Goal: Task Accomplishment & Management: Manage account settings

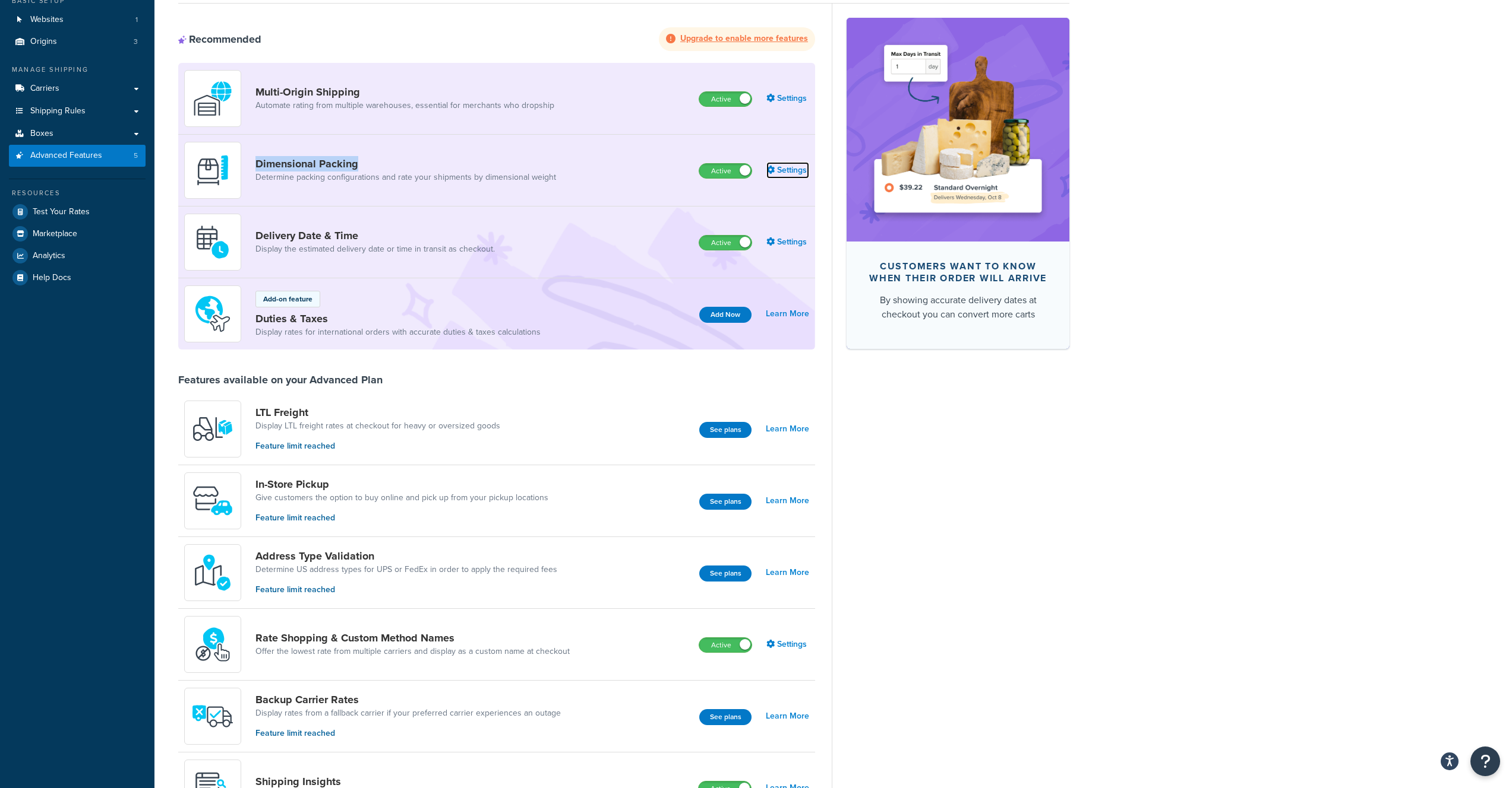
click at [769, 169] on icon at bounding box center [770, 169] width 8 height 8
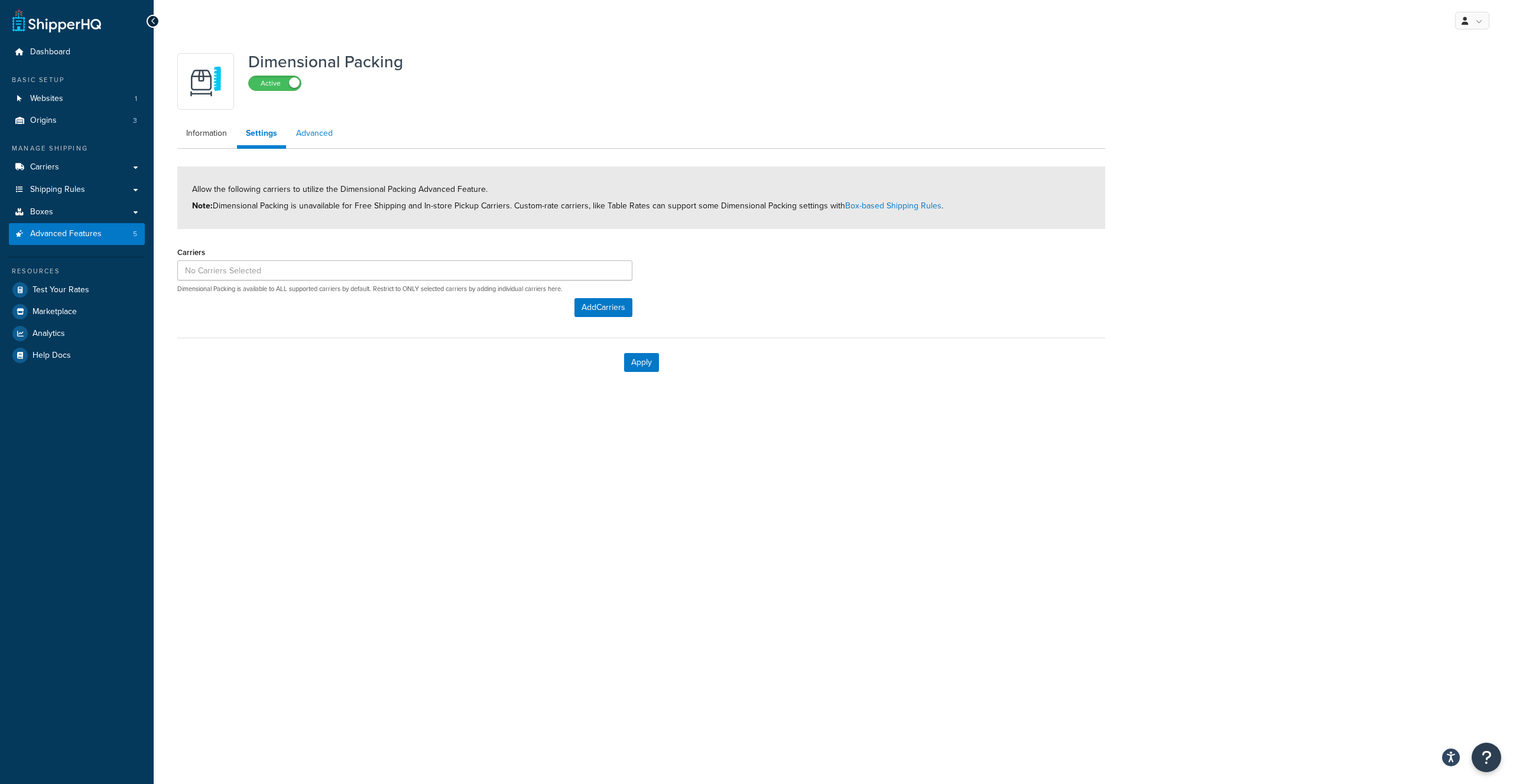
click at [313, 135] on link "Advanced" at bounding box center [313, 134] width 54 height 24
select select "false"
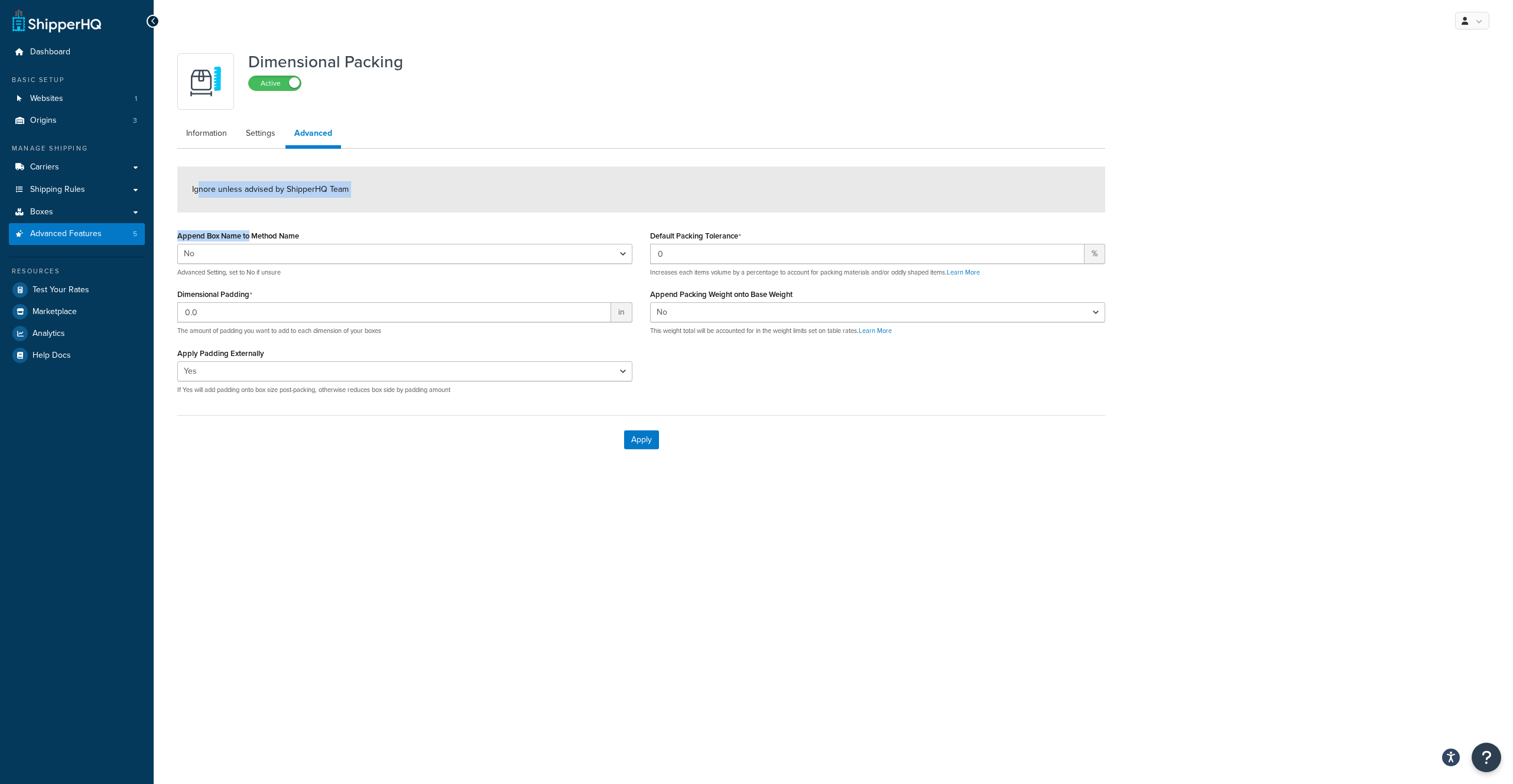
drag, startPoint x: 197, startPoint y: 188, endPoint x: 249, endPoint y: 230, distance: 66.8
click at [249, 230] on form "Ignore unless advised by ShipperHQ Team Append Box Name to Method Name Yes No A…" at bounding box center [641, 315] width 928 height 297
click at [230, 234] on label "Append Box Name to Method Name" at bounding box center [238, 236] width 122 height 9
click at [230, 244] on select "Yes No" at bounding box center [405, 254] width 455 height 20
click at [200, 138] on link "Information" at bounding box center [206, 134] width 58 height 24
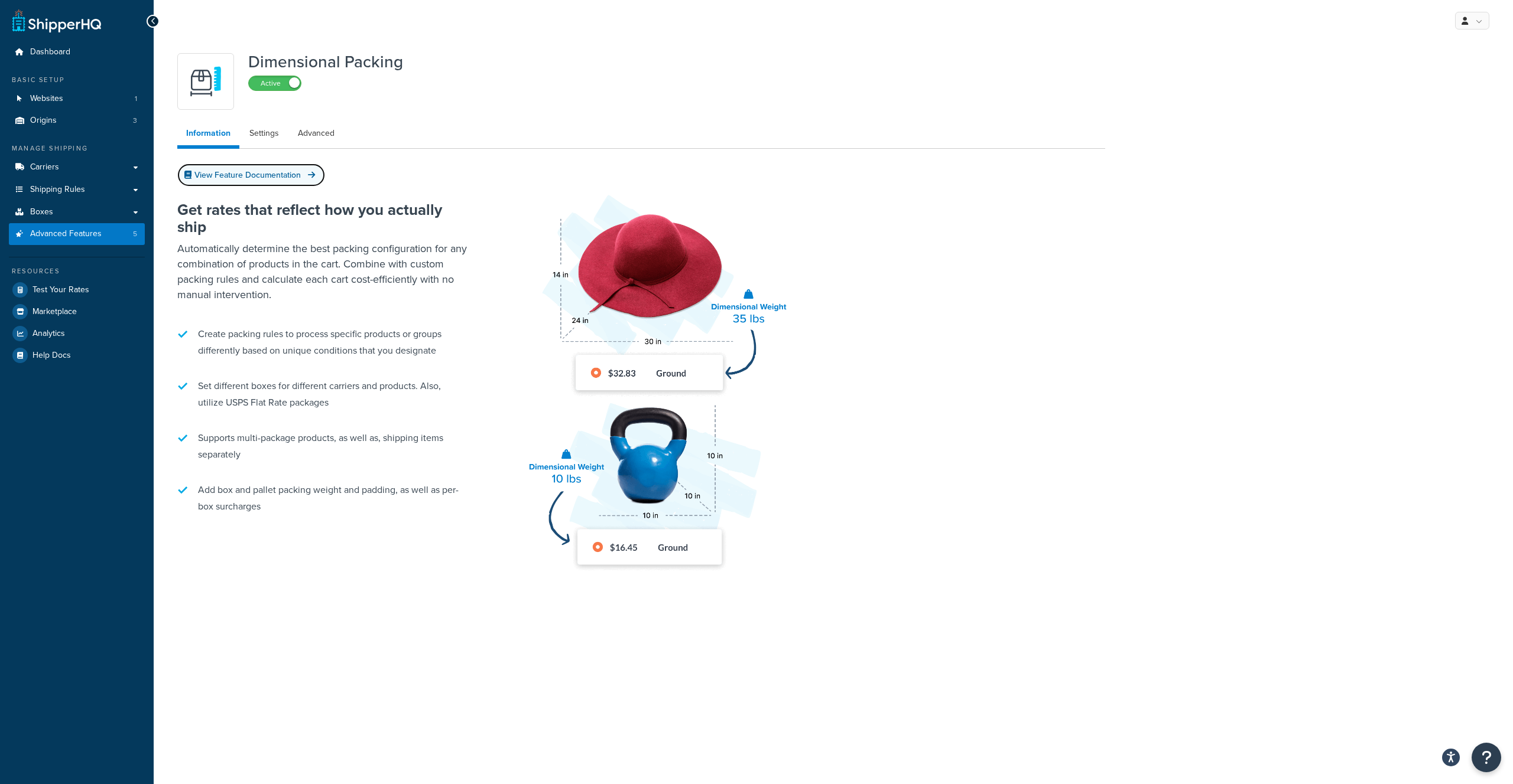
click at [267, 178] on link "View Feature Documentation" at bounding box center [251, 175] width 148 height 23
click at [51, 229] on span "Advanced Features" at bounding box center [66, 234] width 72 height 10
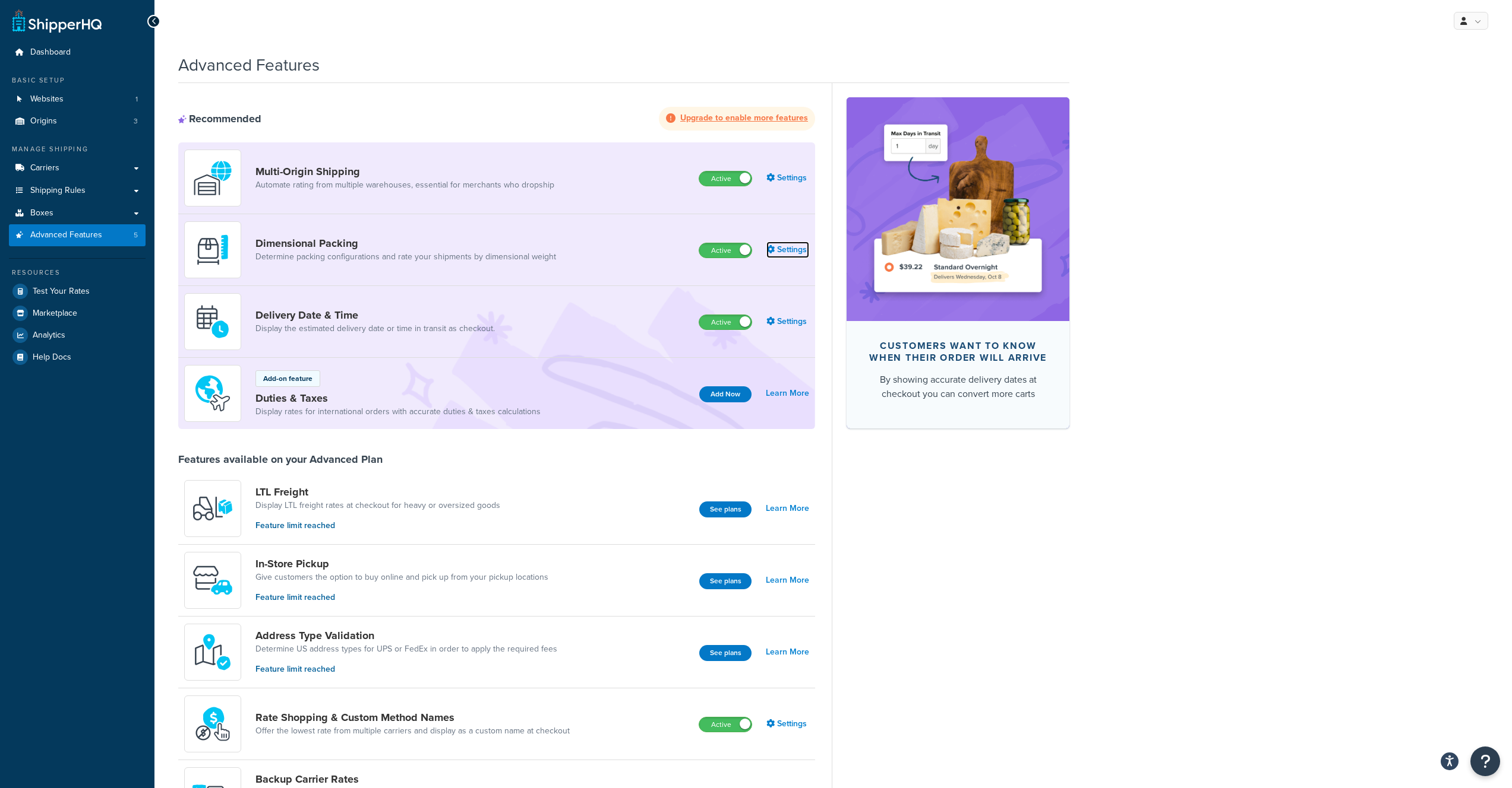
click at [778, 253] on link "Settings" at bounding box center [788, 250] width 43 height 17
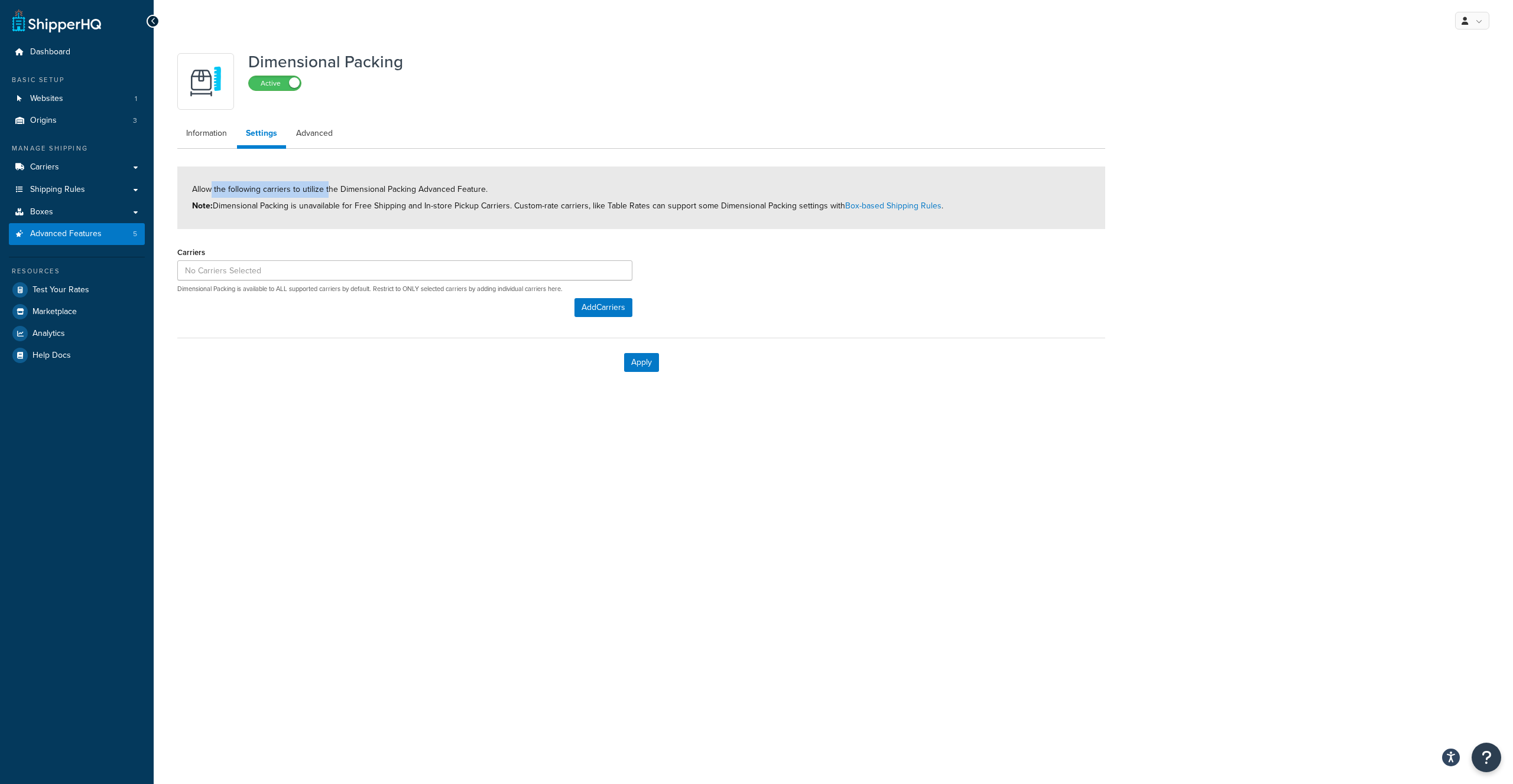
drag, startPoint x: 268, startPoint y: 190, endPoint x: 333, endPoint y: 193, distance: 65.1
click at [333, 193] on span "Allow the following carriers to utilize the Dimensional Packing Advanced Featur…" at bounding box center [567, 197] width 751 height 29
drag, startPoint x: 442, startPoint y: 228, endPoint x: 356, endPoint y: 186, distance: 95.7
click at [441, 228] on div "Allow the following carriers to utilize the Dimensional Packing Advanced Featur…" at bounding box center [641, 197] width 928 height 63
click at [184, 140] on link "Information" at bounding box center [206, 134] width 58 height 24
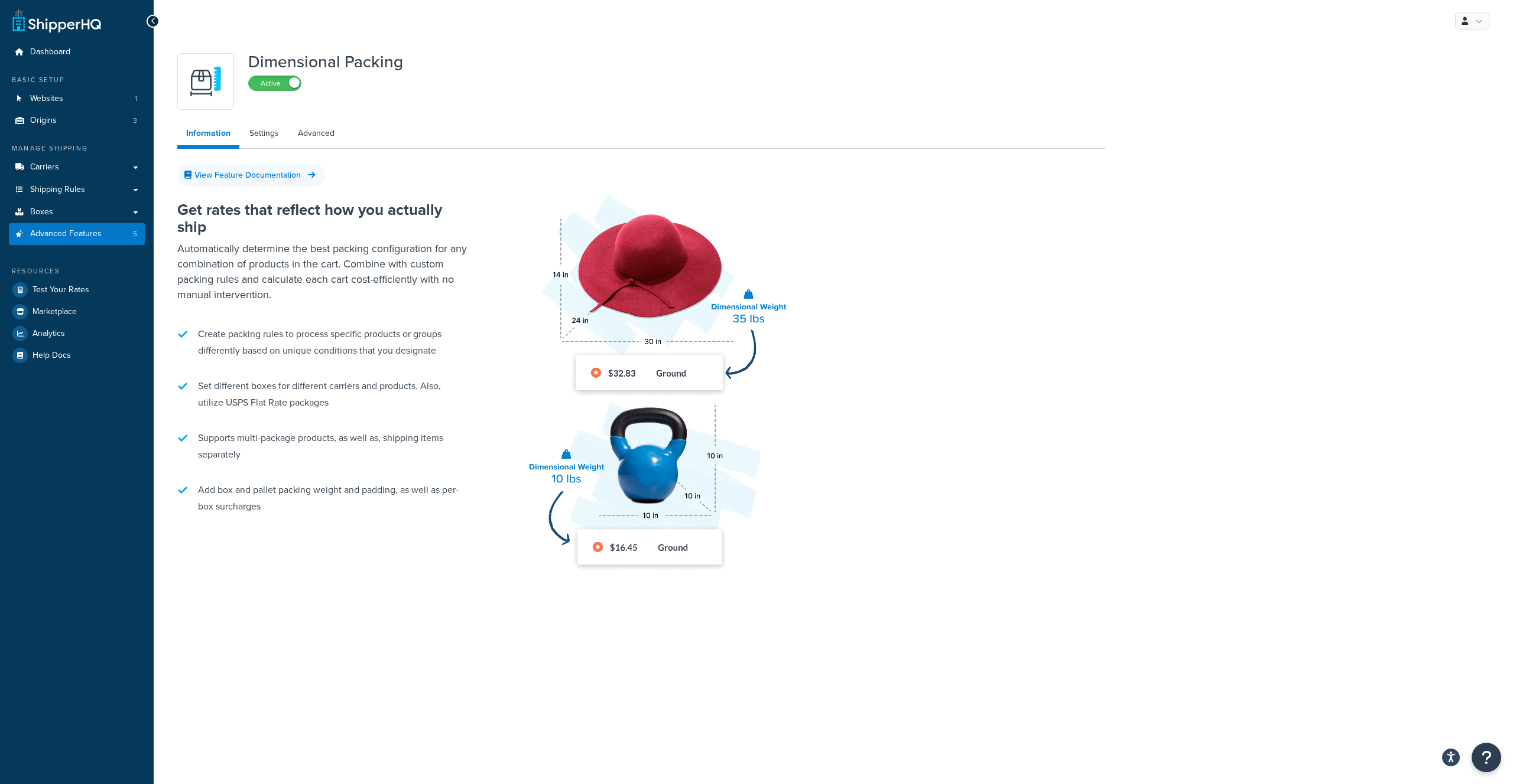
click at [152, 24] on icon at bounding box center [153, 20] width 5 height 8
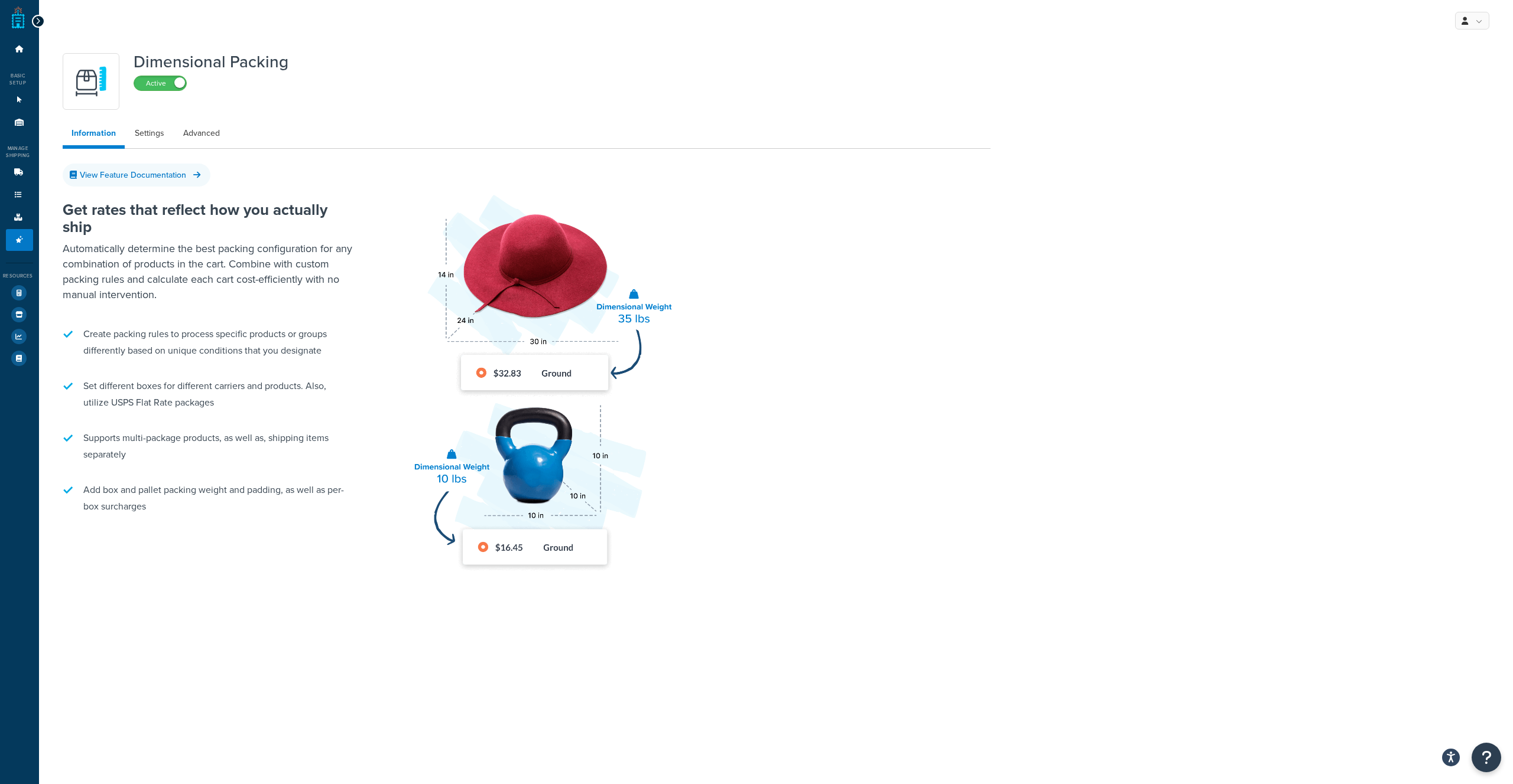
click at [38, 22] on icon at bounding box center [38, 20] width 5 height 8
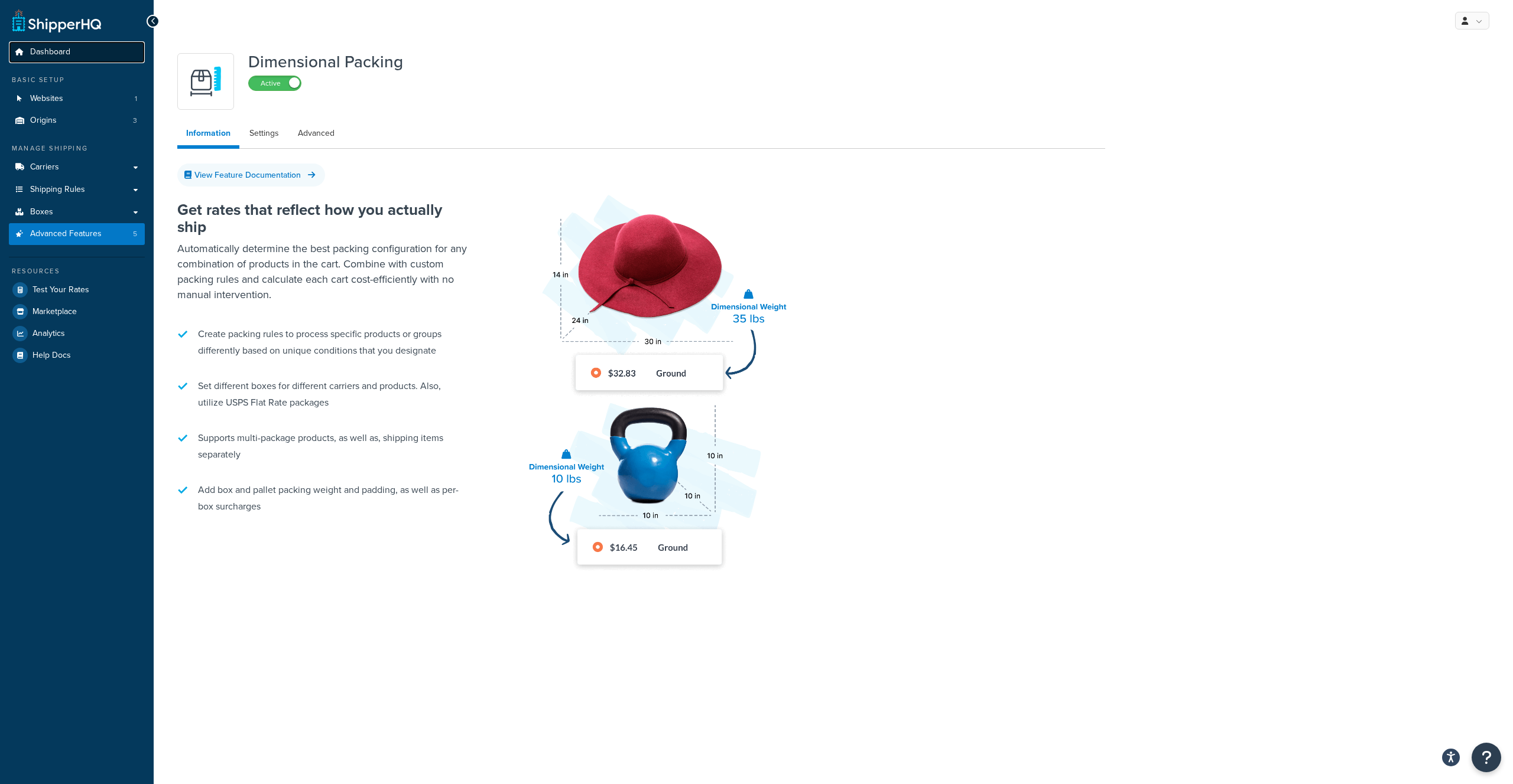
click at [51, 48] on span "Dashboard" at bounding box center [50, 51] width 40 height 10
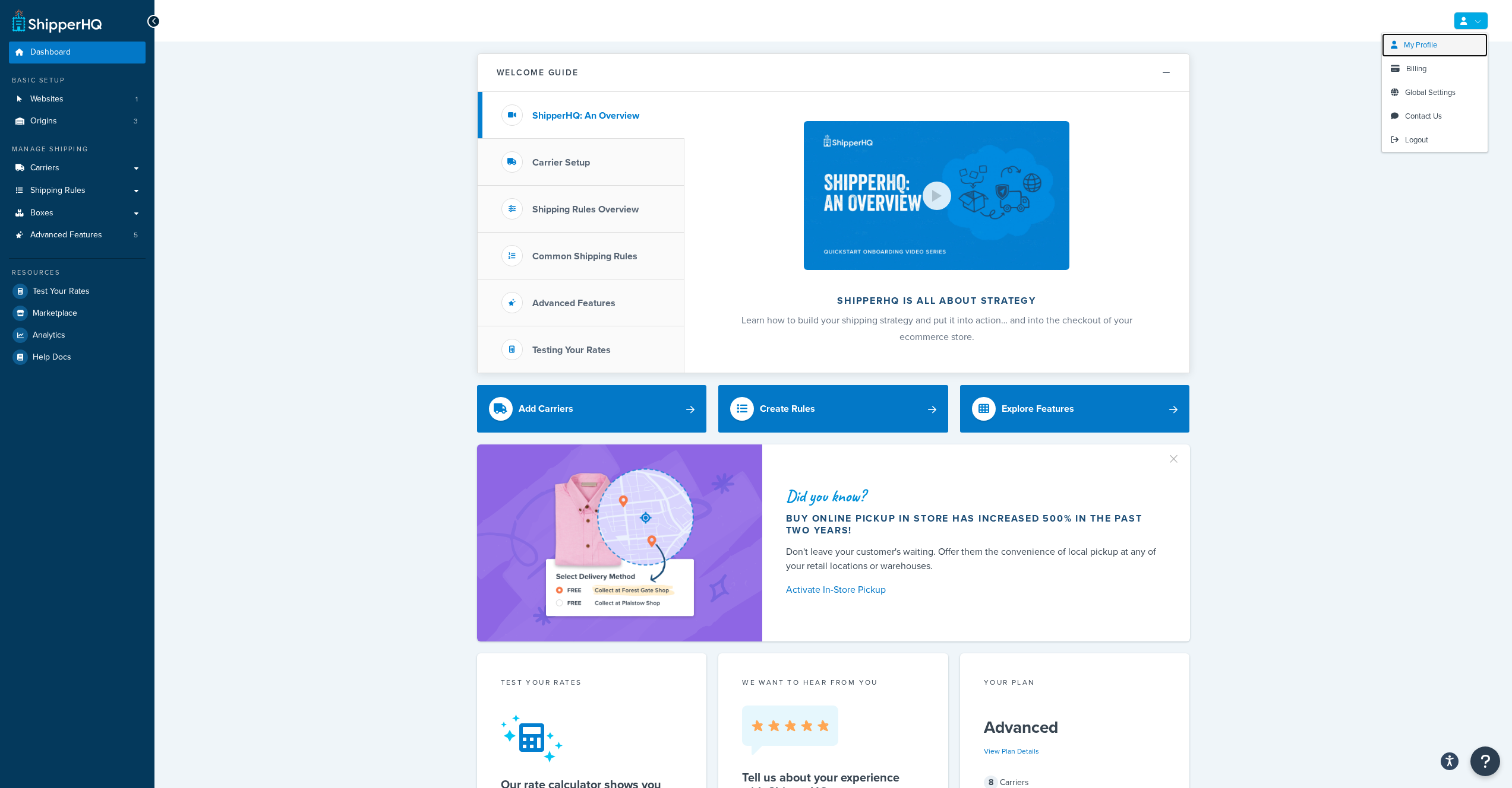
click at [1486, 36] on link "My Profile" at bounding box center [1435, 44] width 106 height 24
click at [1427, 52] on link "My Profile" at bounding box center [1435, 44] width 106 height 24
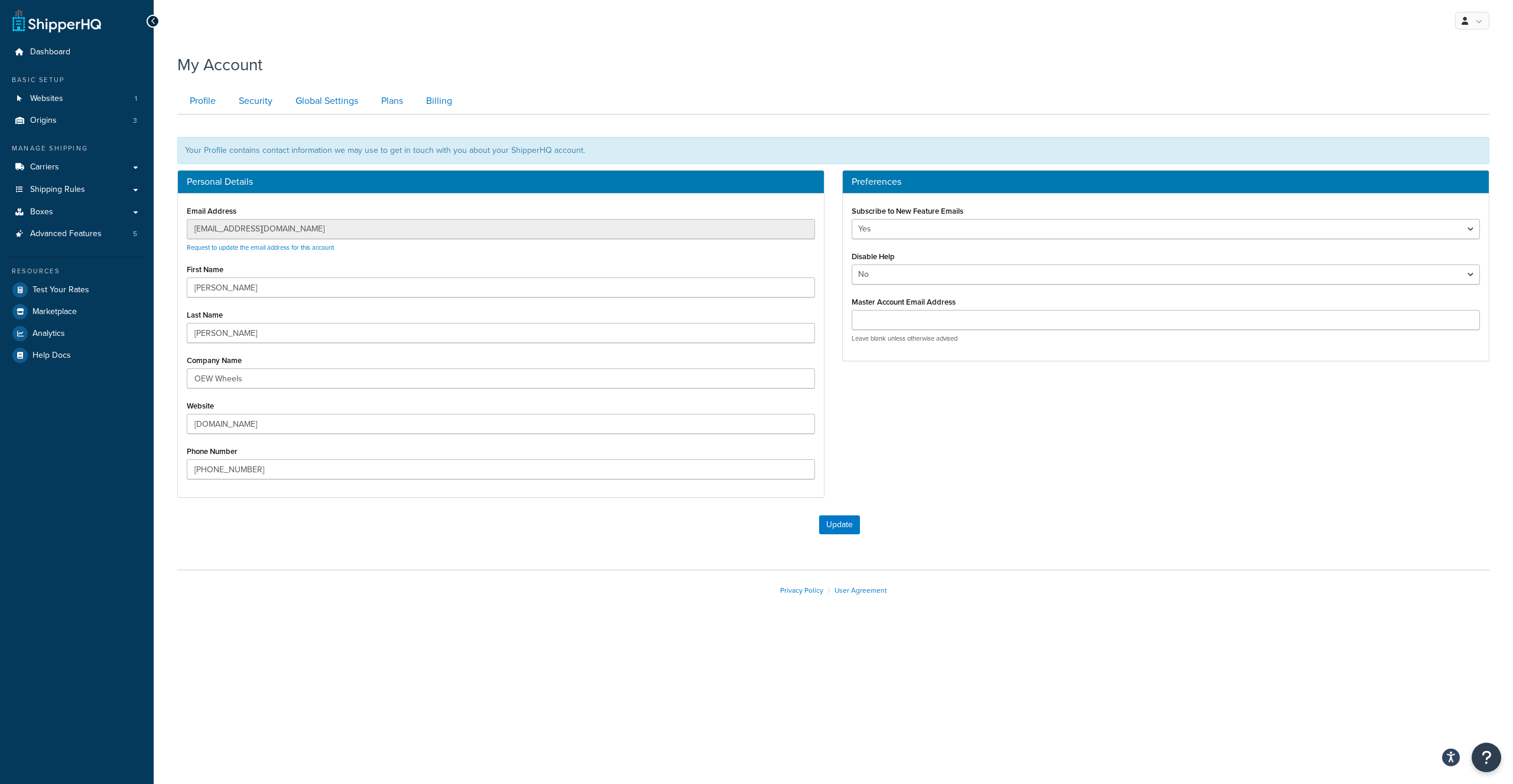
click at [151, 24] on icon at bounding box center [153, 20] width 5 height 8
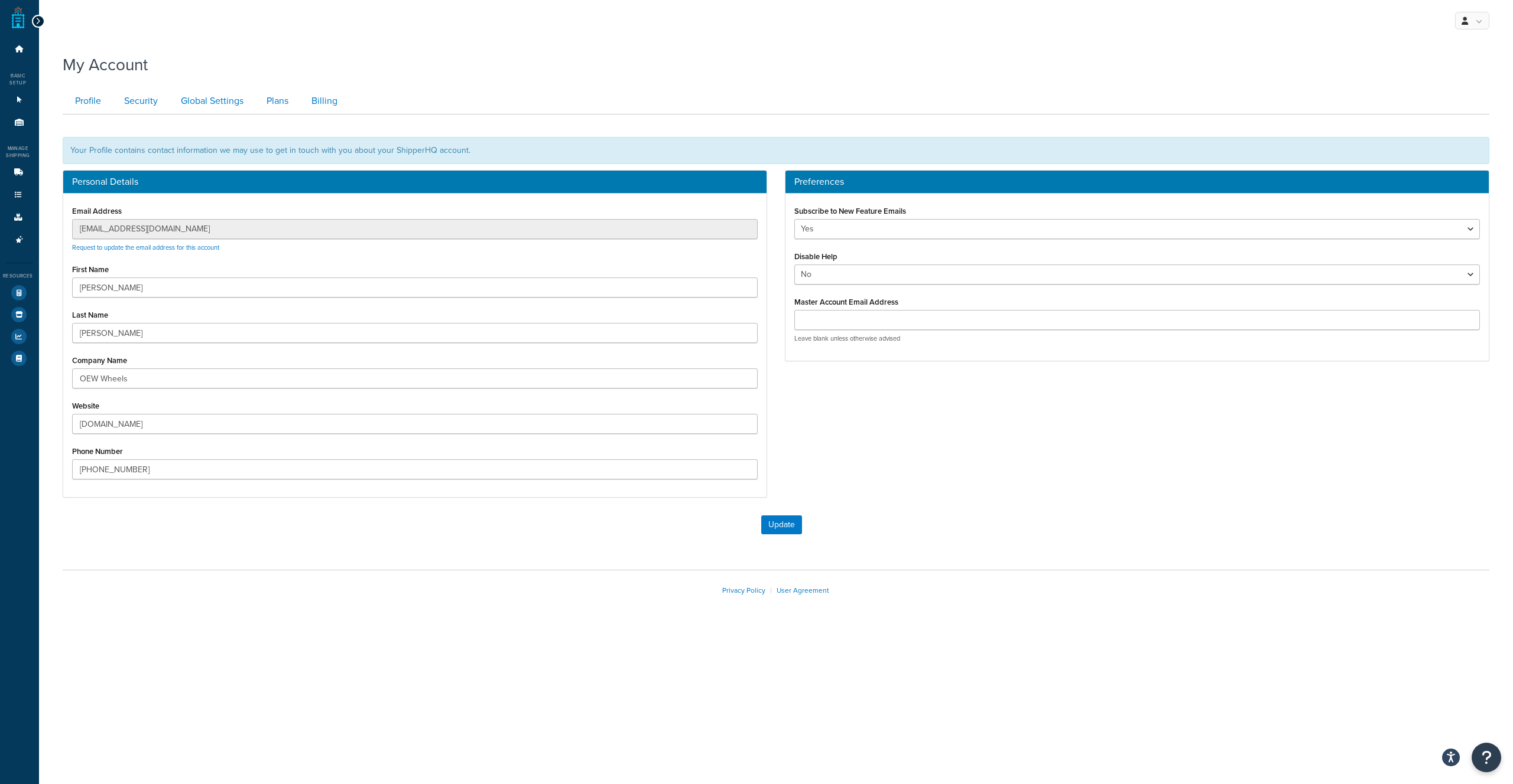
click at [41, 25] on div at bounding box center [38, 21] width 13 height 13
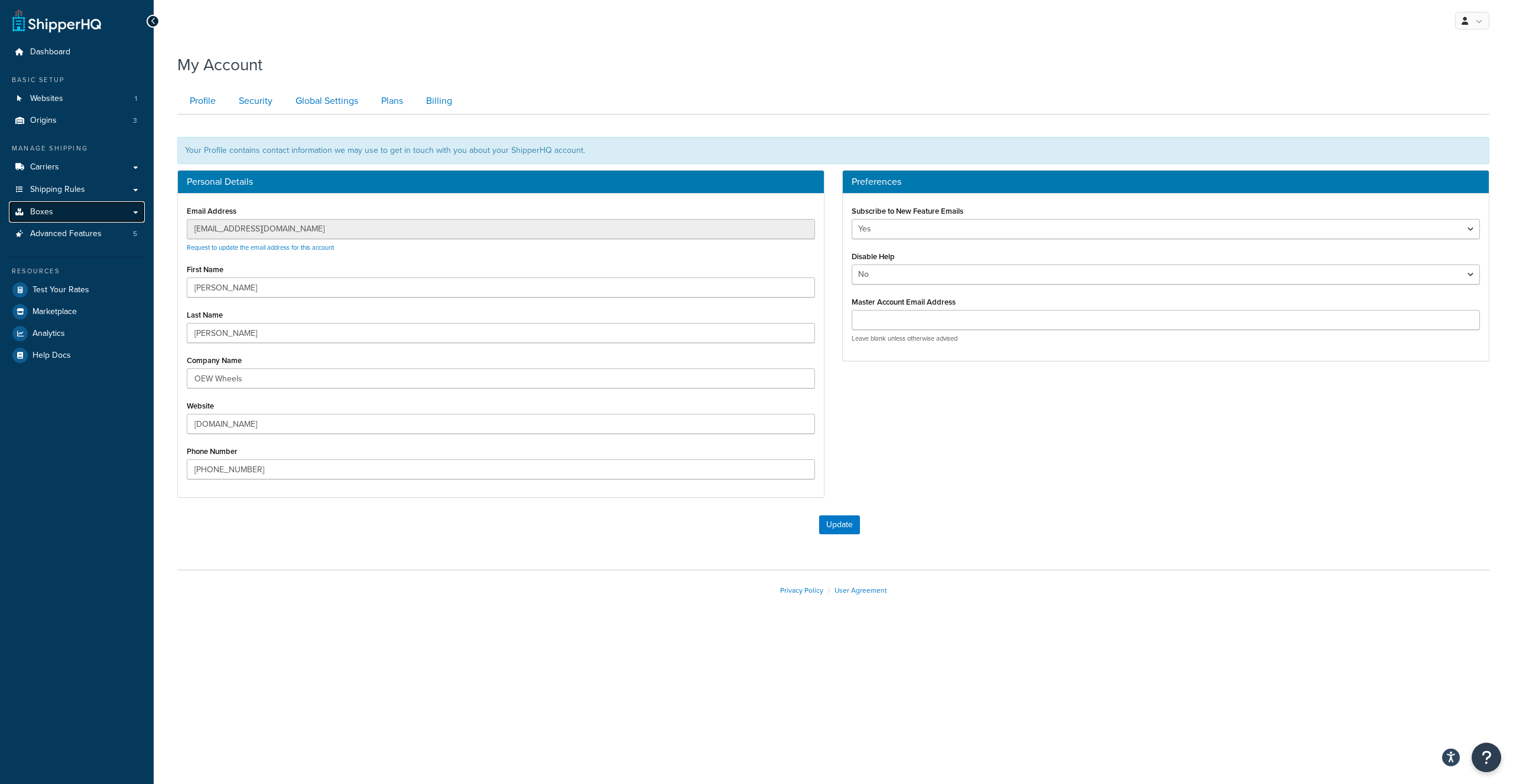
click at [133, 209] on link "Boxes" at bounding box center [77, 212] width 136 height 22
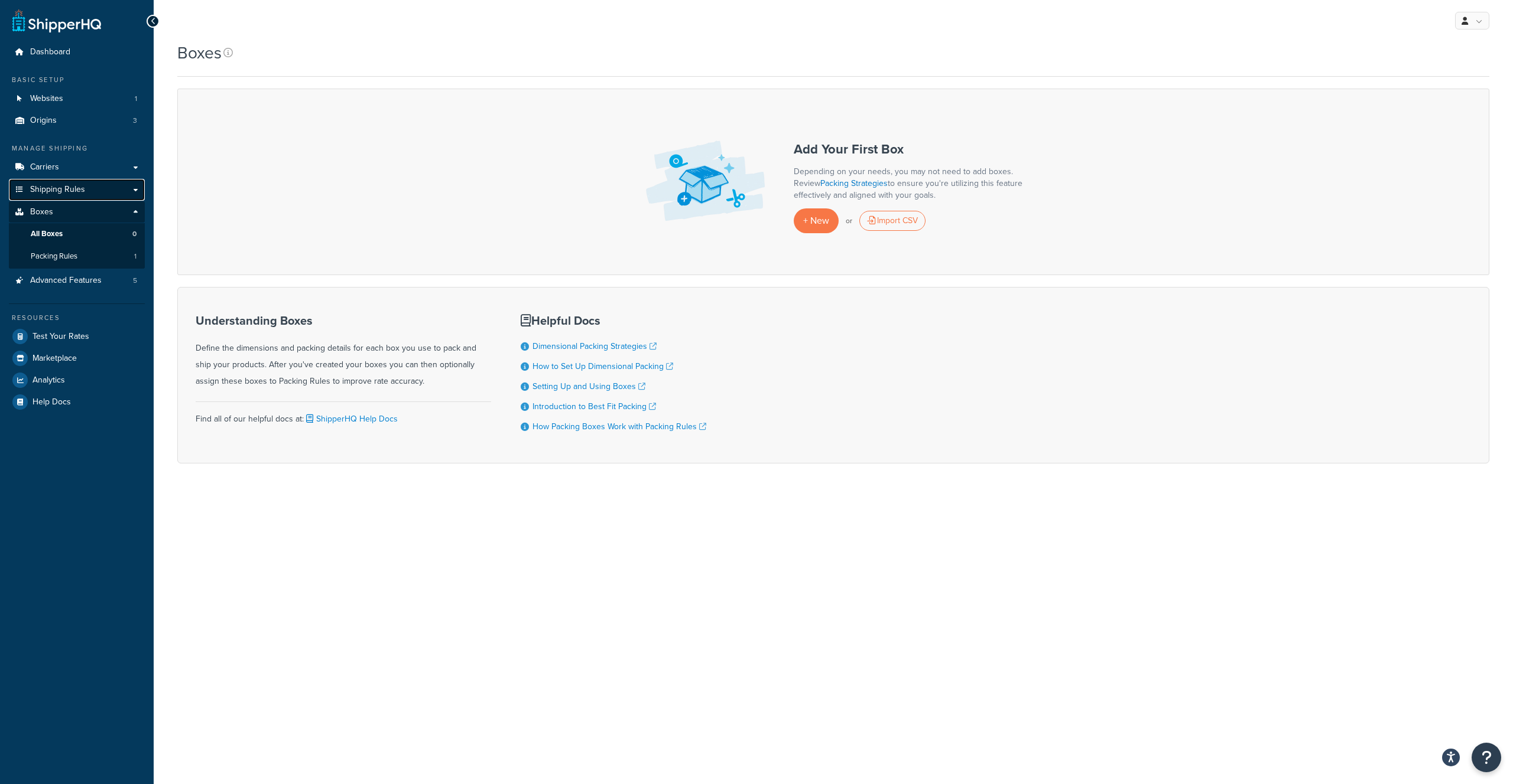
click at [137, 191] on link "Shipping Rules" at bounding box center [77, 189] width 136 height 22
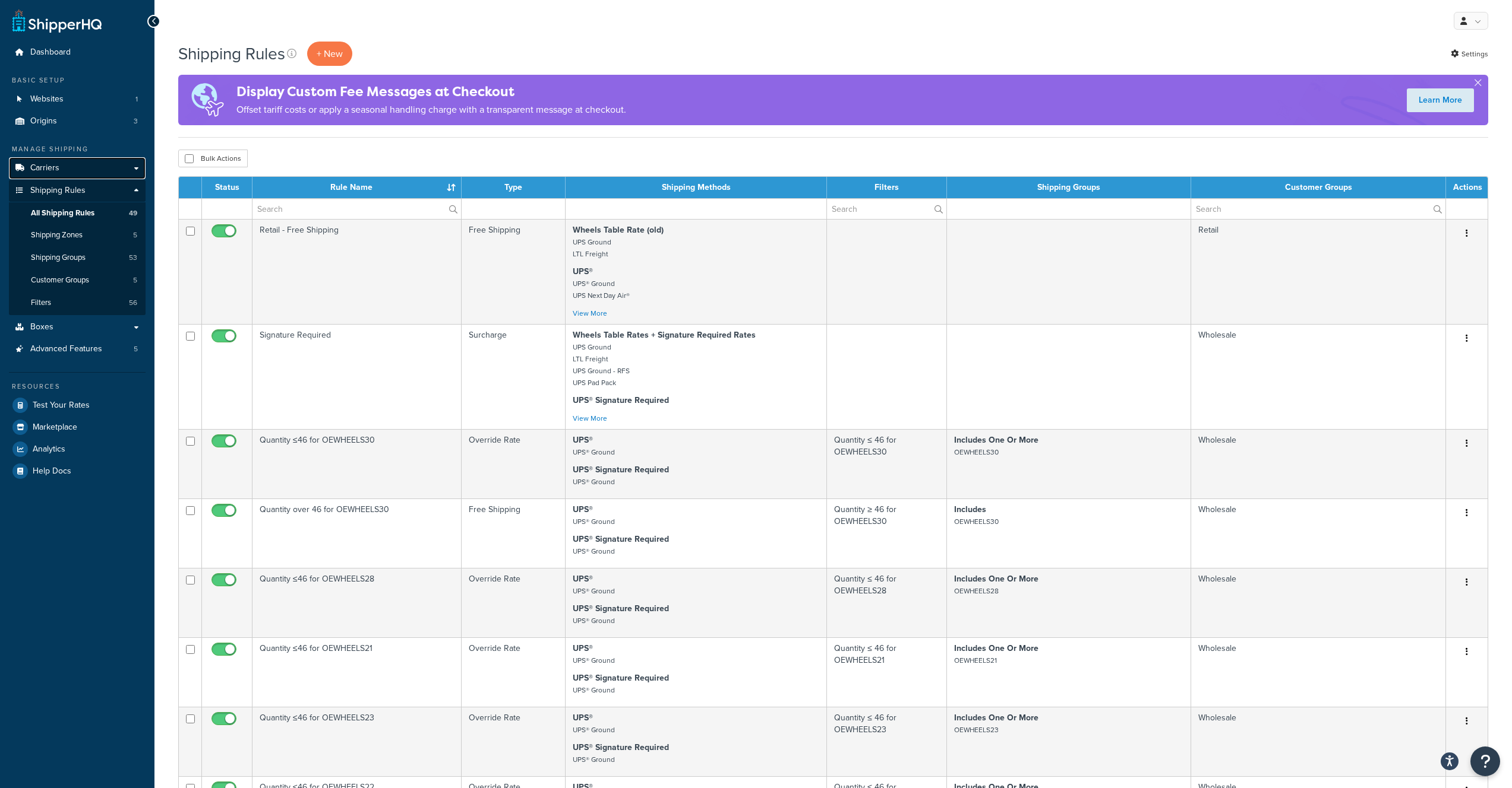
click at [133, 171] on link "Carriers" at bounding box center [77, 168] width 137 height 22
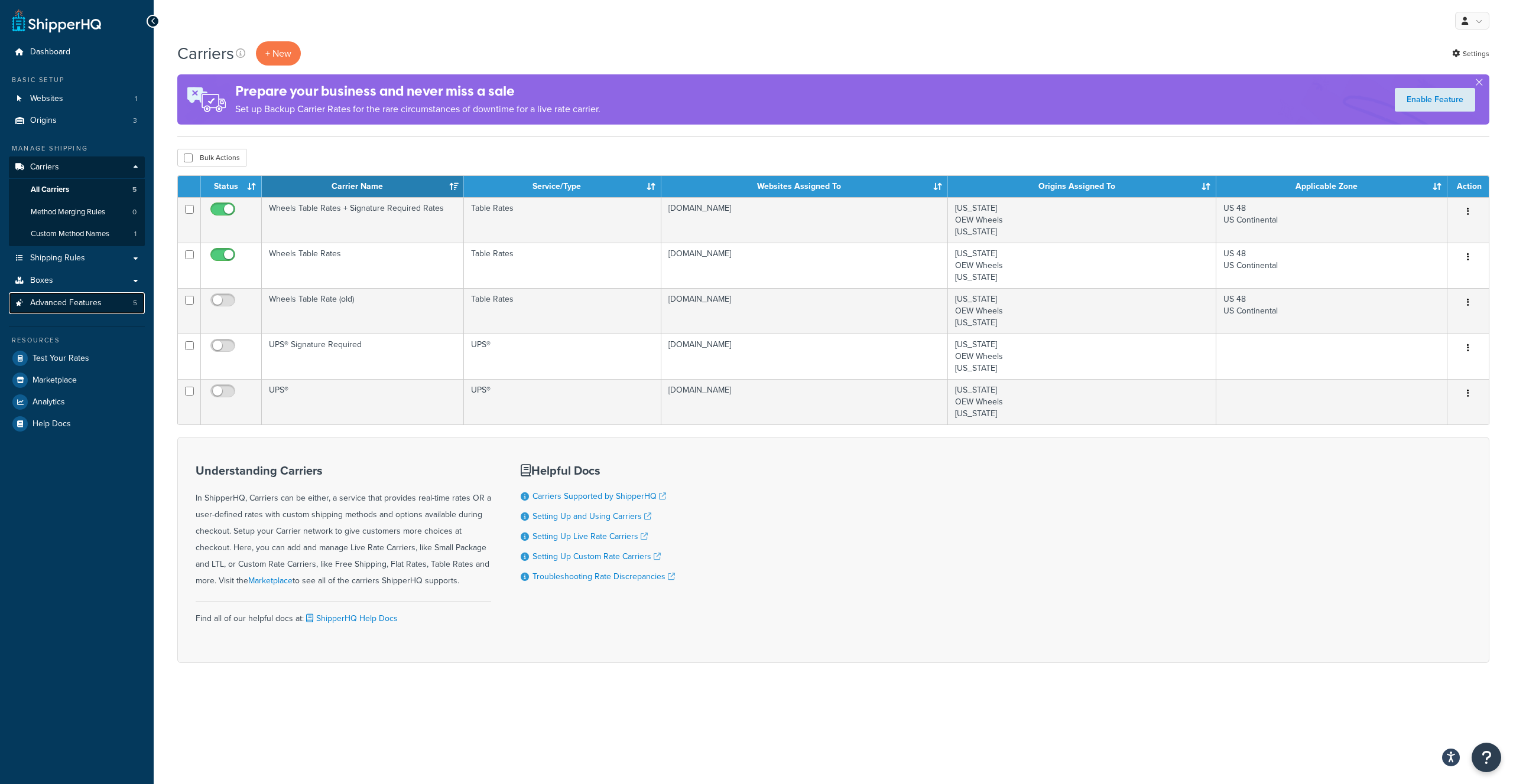
click at [131, 302] on link "Advanced Features 5" at bounding box center [77, 303] width 136 height 22
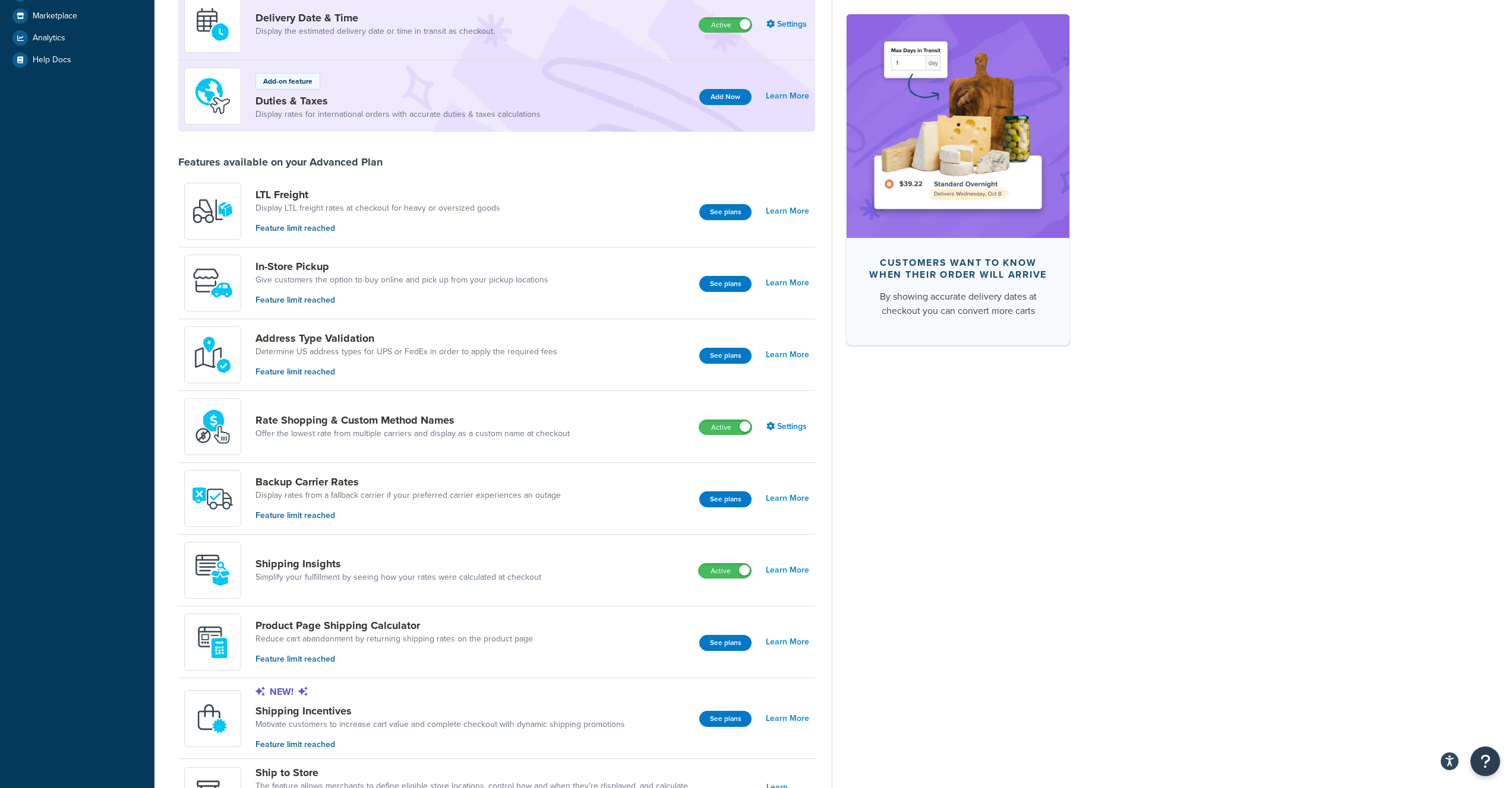
scroll to position [343, 0]
